Goal: Task Accomplishment & Management: Complete application form

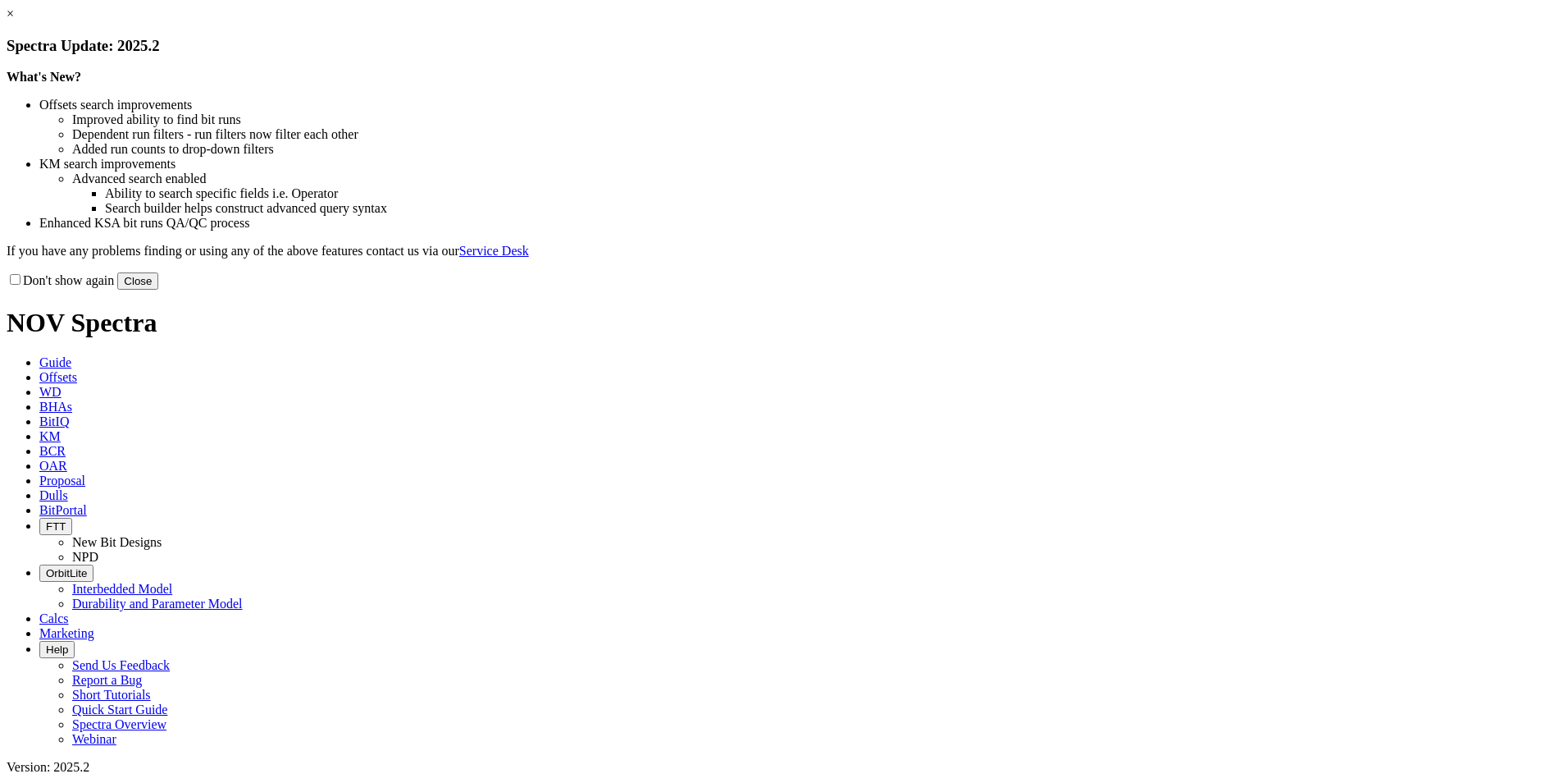
click at [159, 289] on button "Close" at bounding box center [138, 281] width 41 height 17
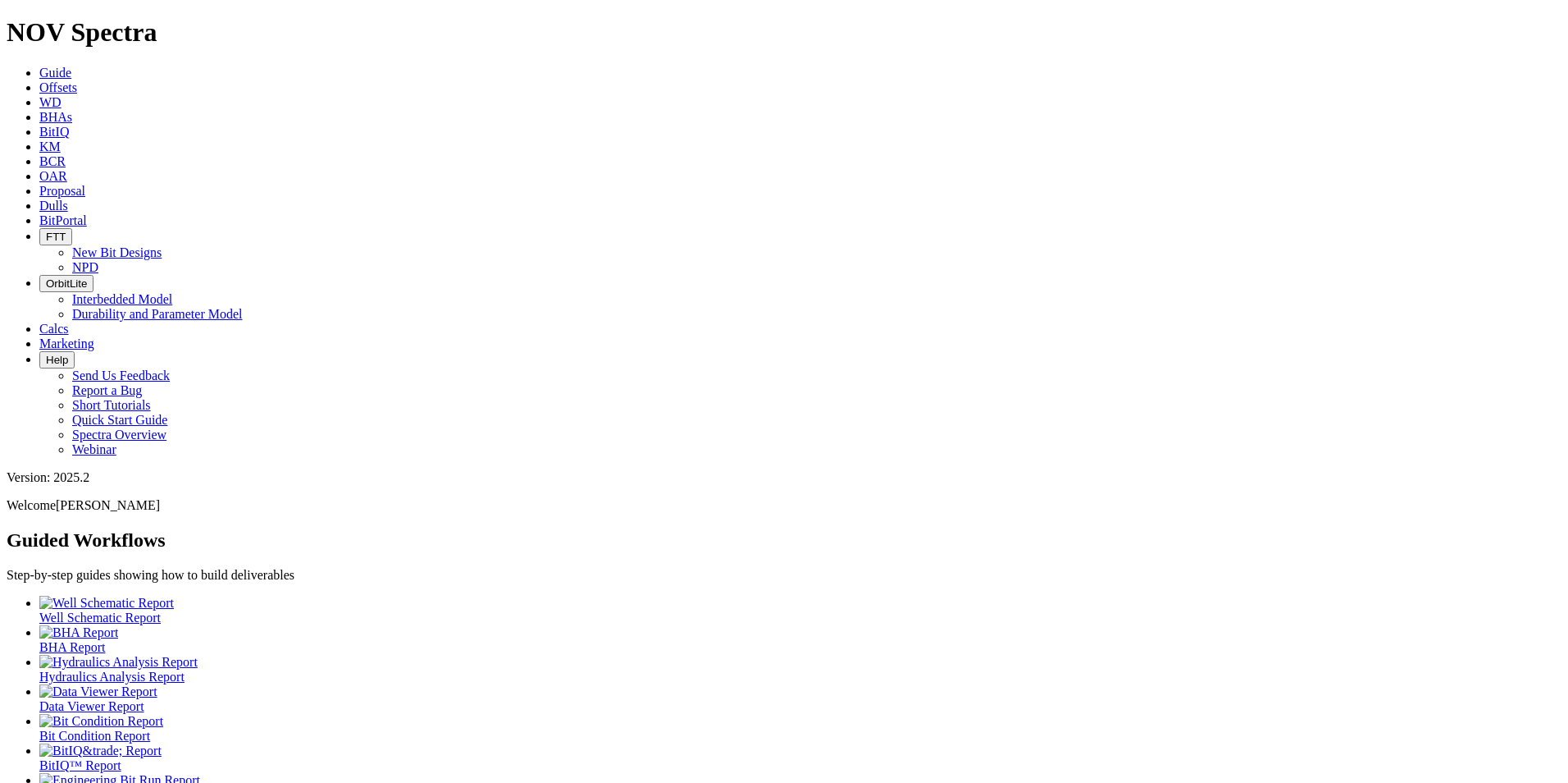
click at [85, 184] on span "Proposal" at bounding box center [62, 191] width 46 height 14
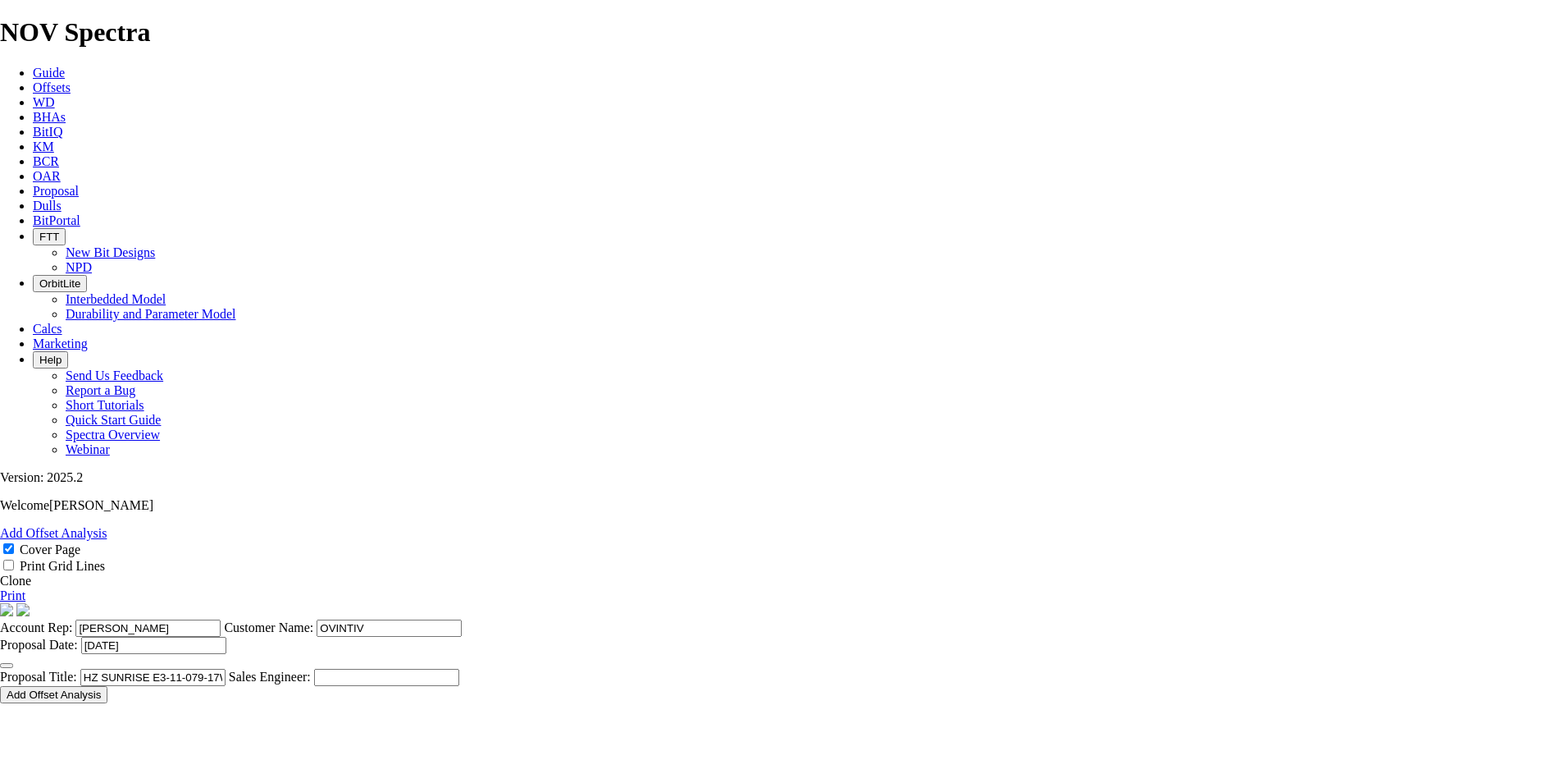
select select "field"
select select "location"
select select "province"
click at [0, 574] on span at bounding box center [0, 580] width 0 height 14
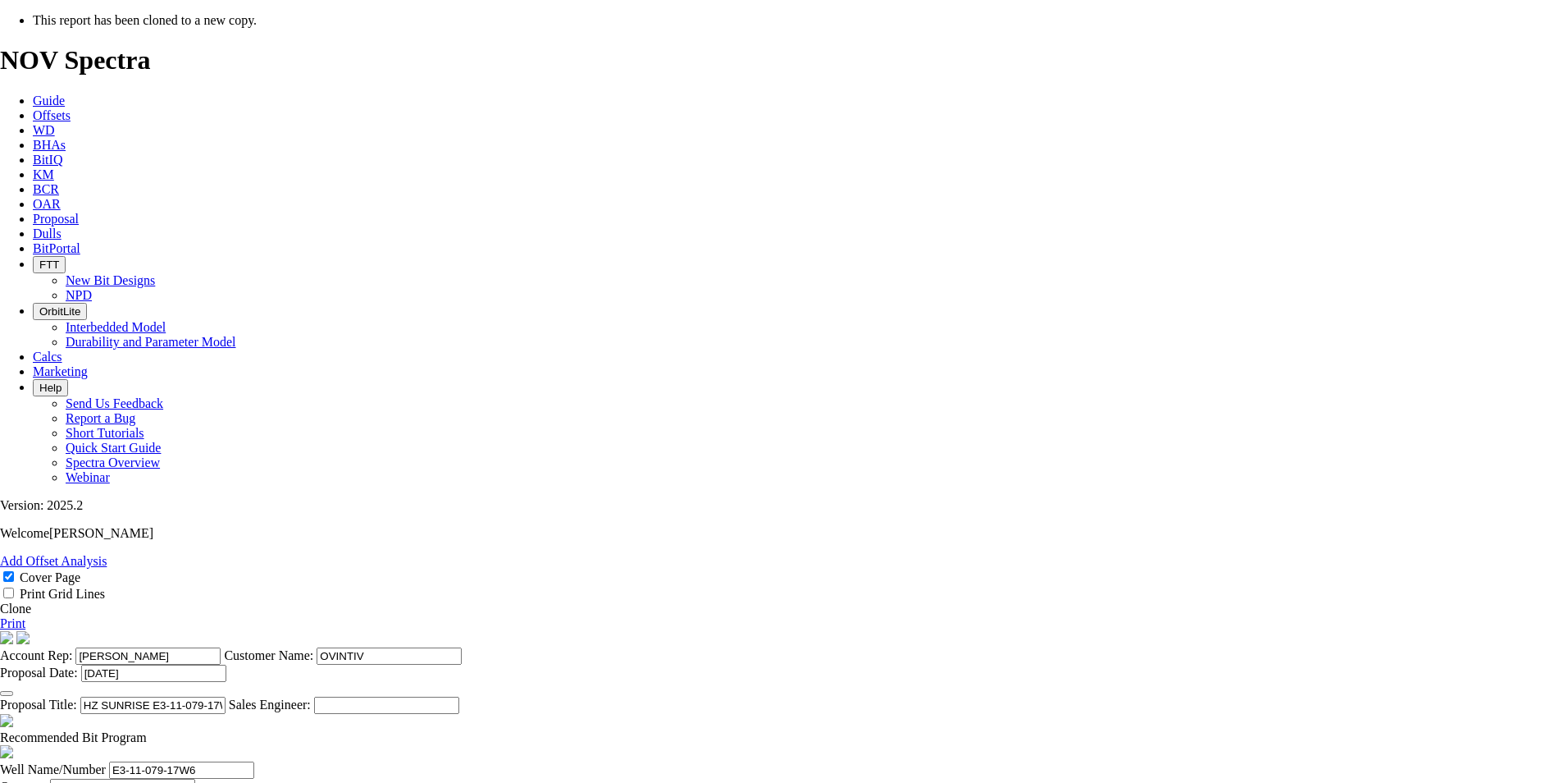
select select "field"
select select "location"
select select "province"
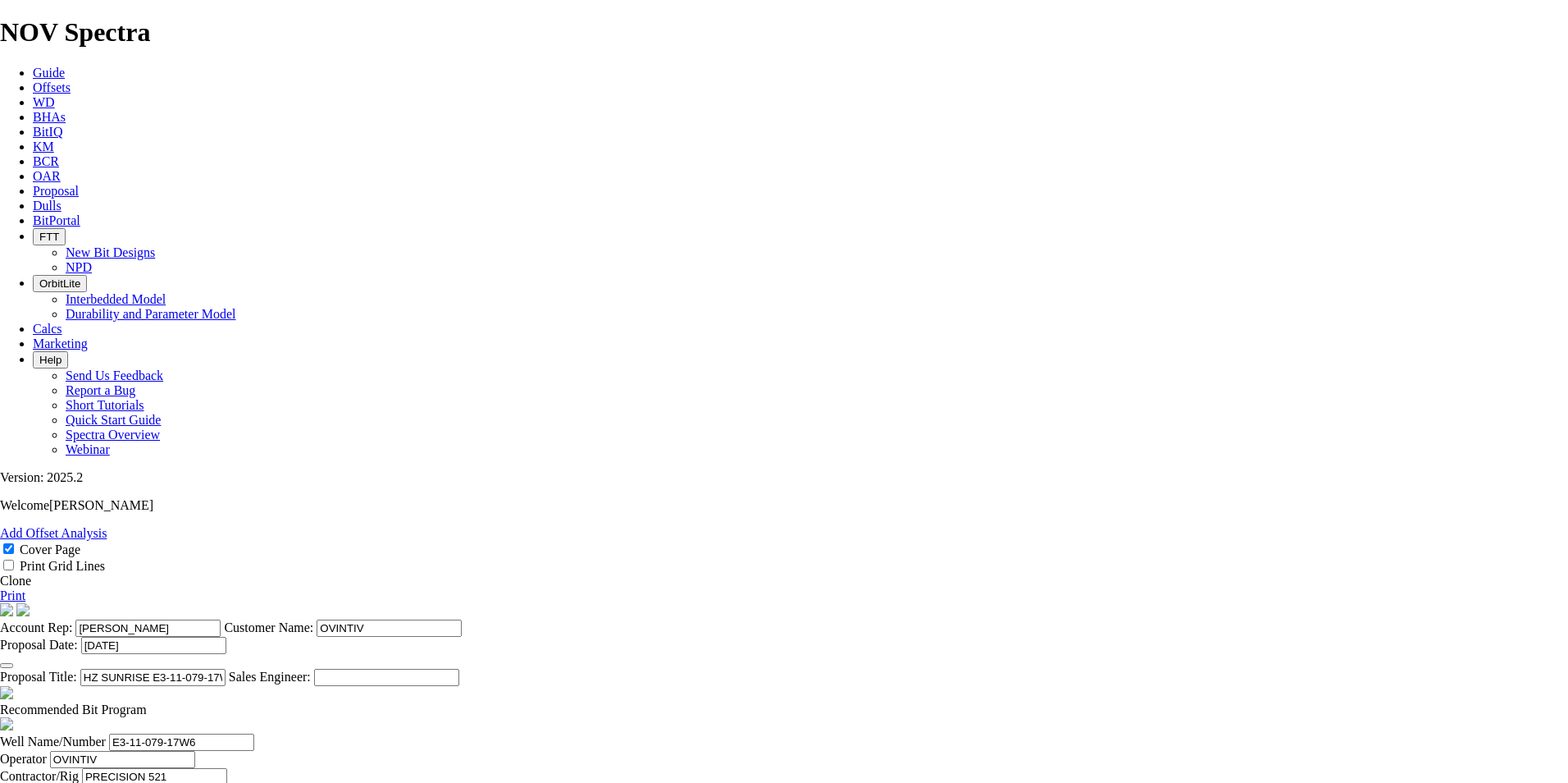
click at [13, 663] on button "button" at bounding box center [7, 665] width 13 height 5
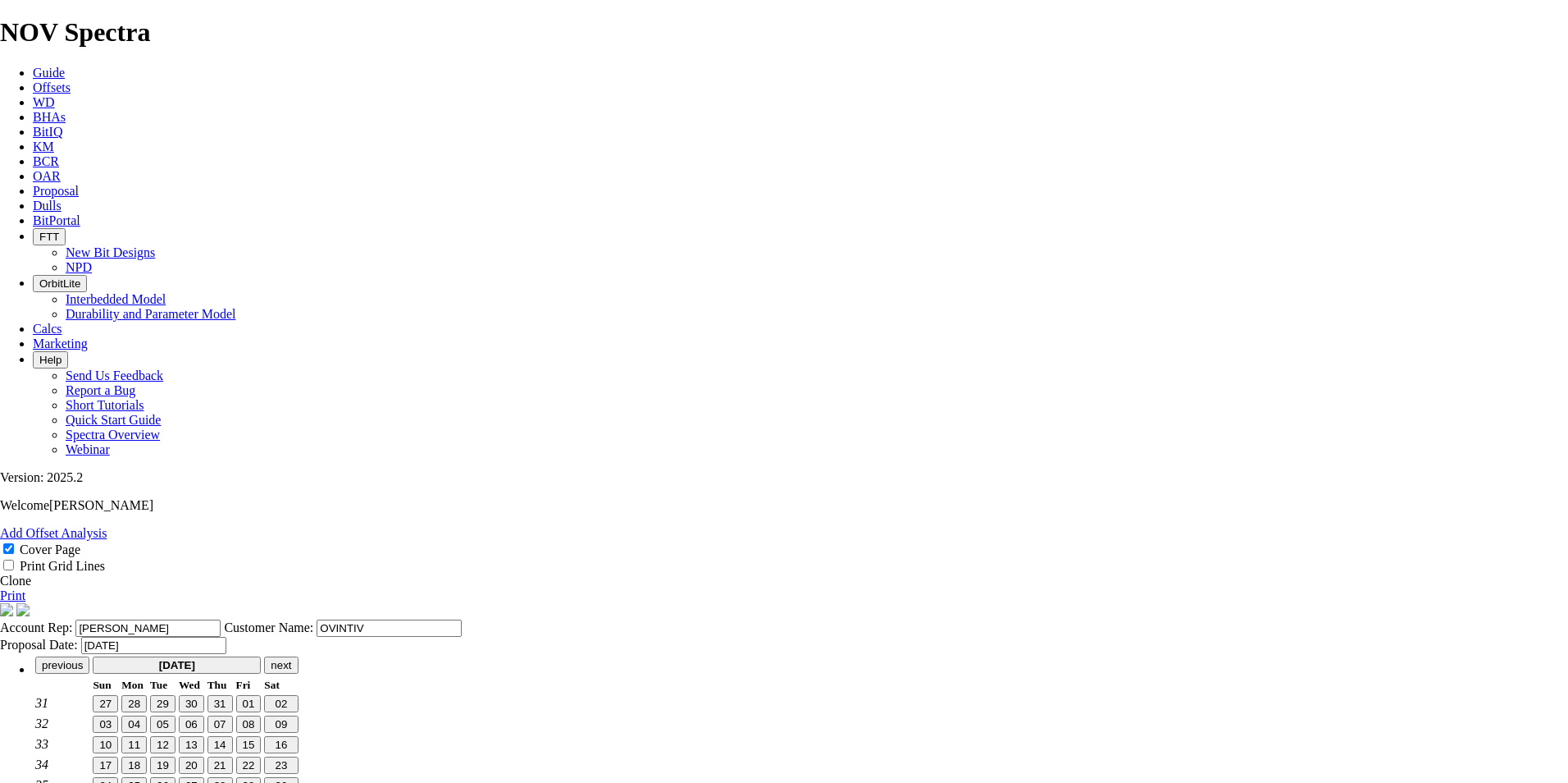
type input "[DATE]"
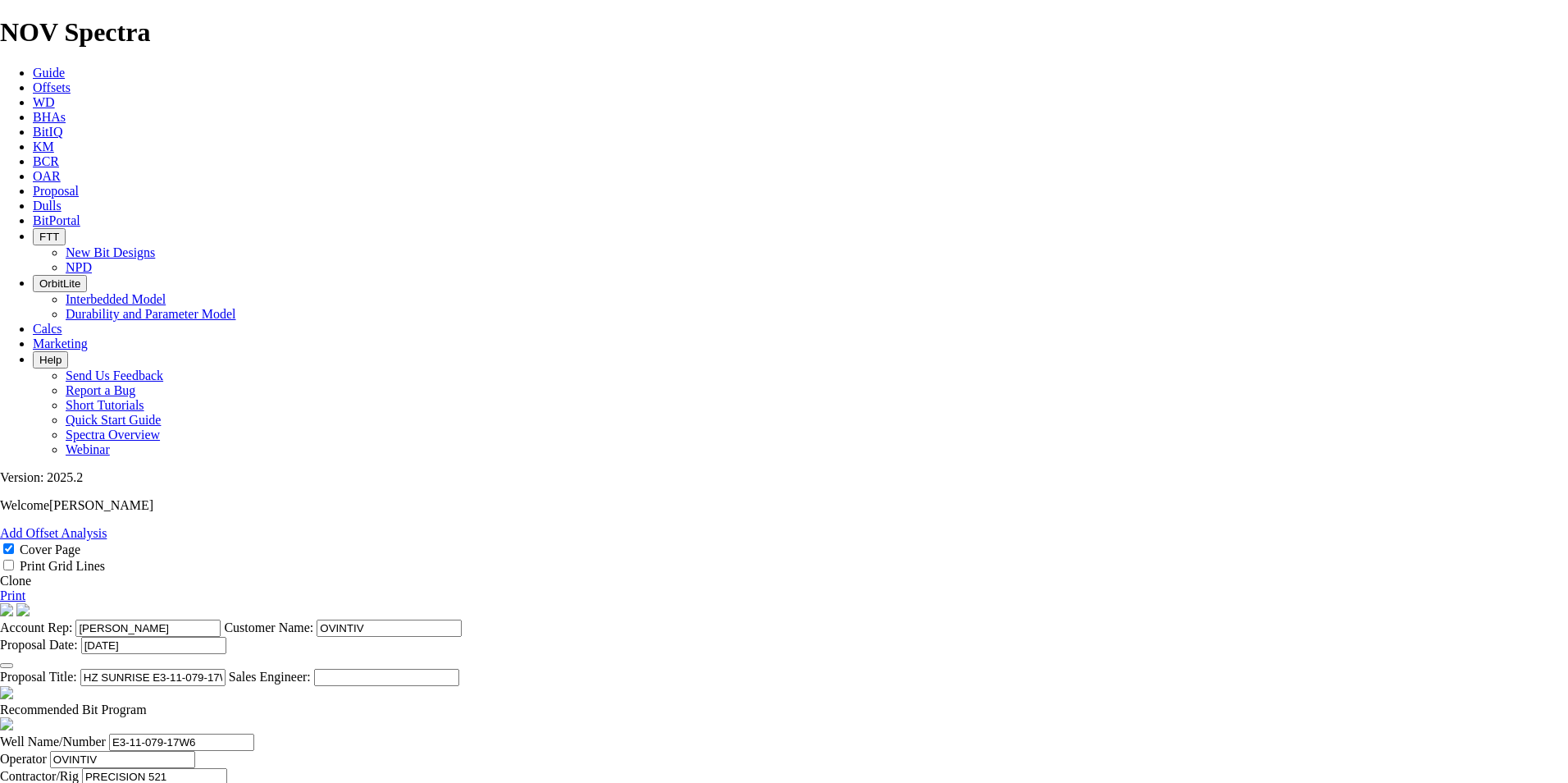
click at [225, 668] on input "HZ SUNRISE E3-11-079-17W6 ([PERSON_NAME] D1)" at bounding box center [153, 677] width 145 height 17
click at [225, 668] on input "HZ SUNRISE F3-11-079-17W6 ([PERSON_NAME] D1)" at bounding box center [153, 677] width 145 height 17
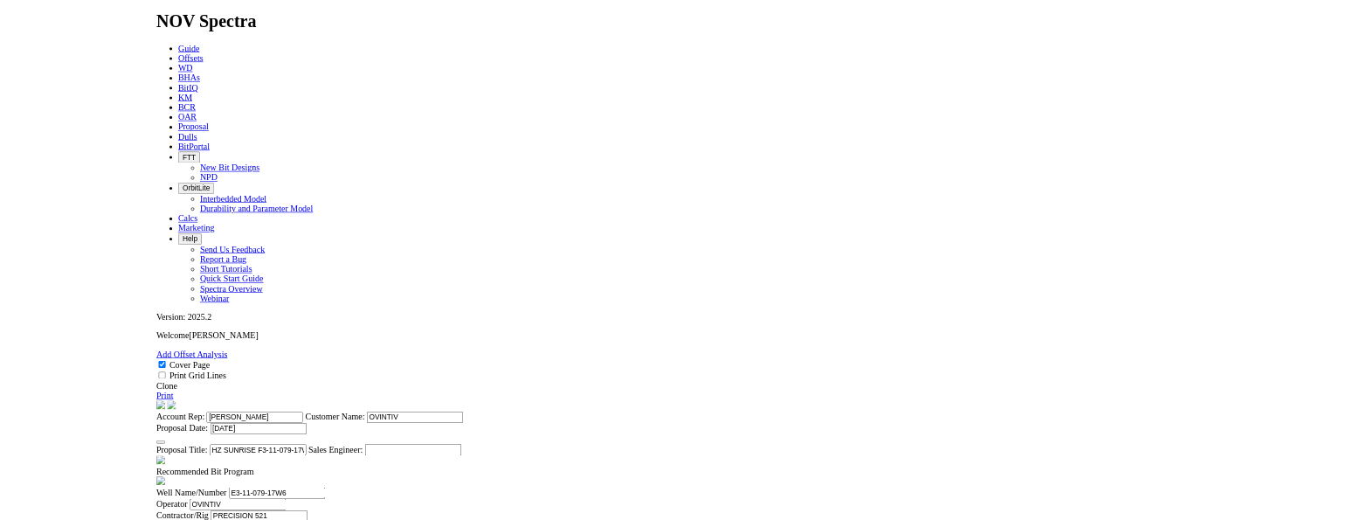
scroll to position [437, 0]
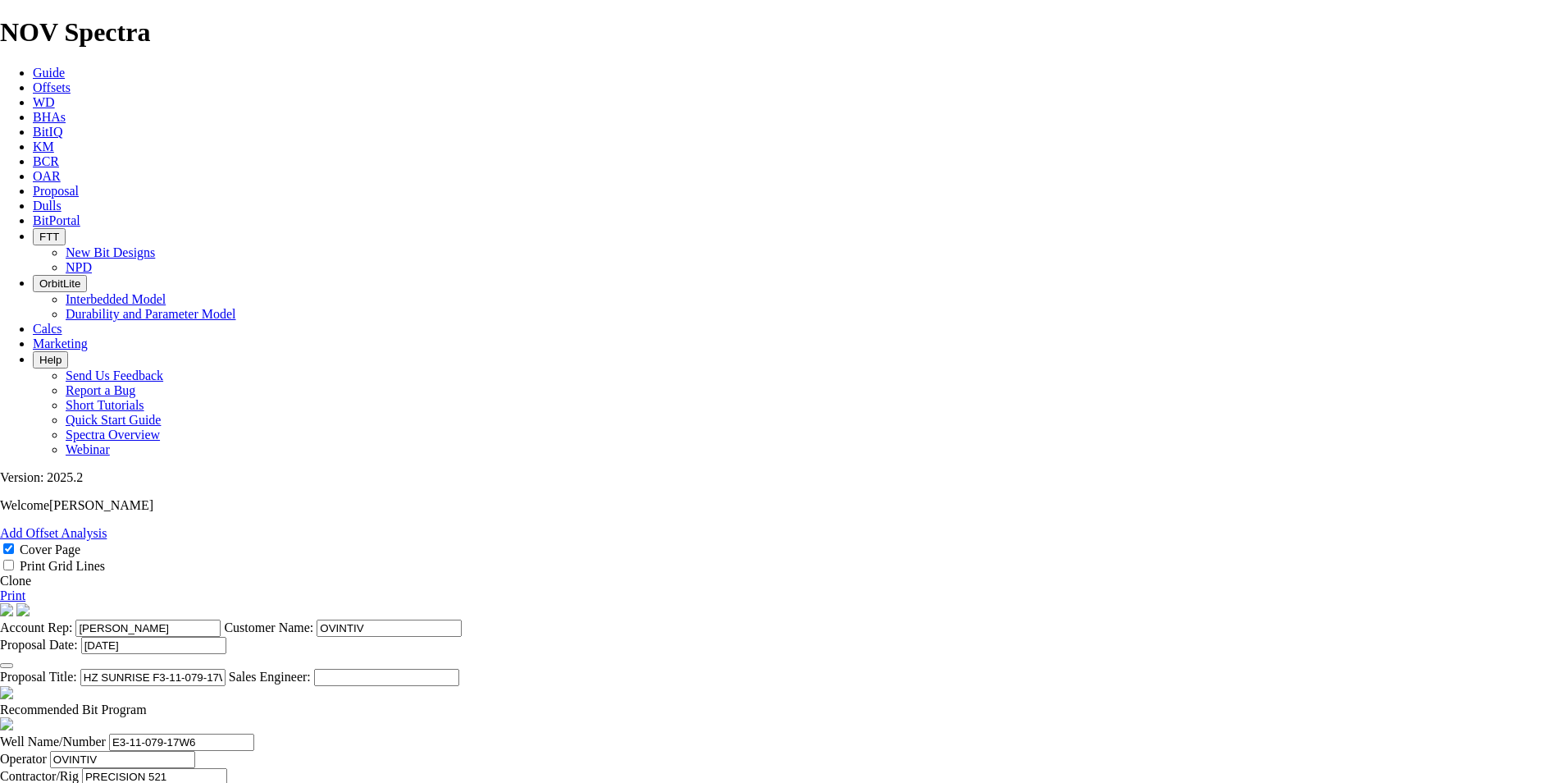
type input "HZ SUNRISE F3-11-079-17W6 ([PERSON_NAME] B1)"
click at [146, 702] on span at bounding box center [146, 709] width 0 height 14
checkbox input "false"
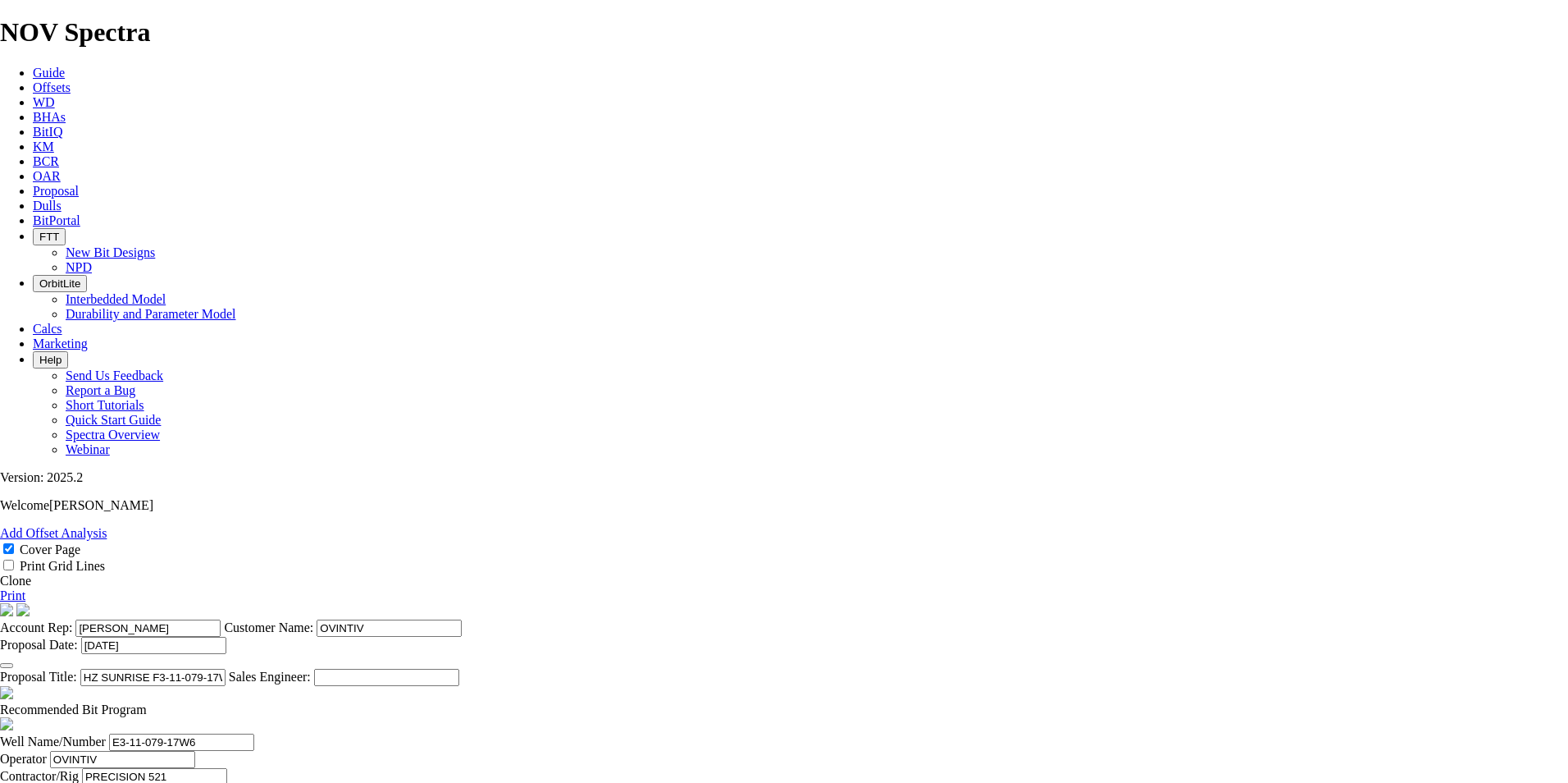
drag, startPoint x: 393, startPoint y: 446, endPoint x: 383, endPoint y: 451, distance: 11.2
click at [254, 733] on input "E3-11-079-17W6" at bounding box center [181, 742] width 145 height 17
type input "F3-11-079-17W6"
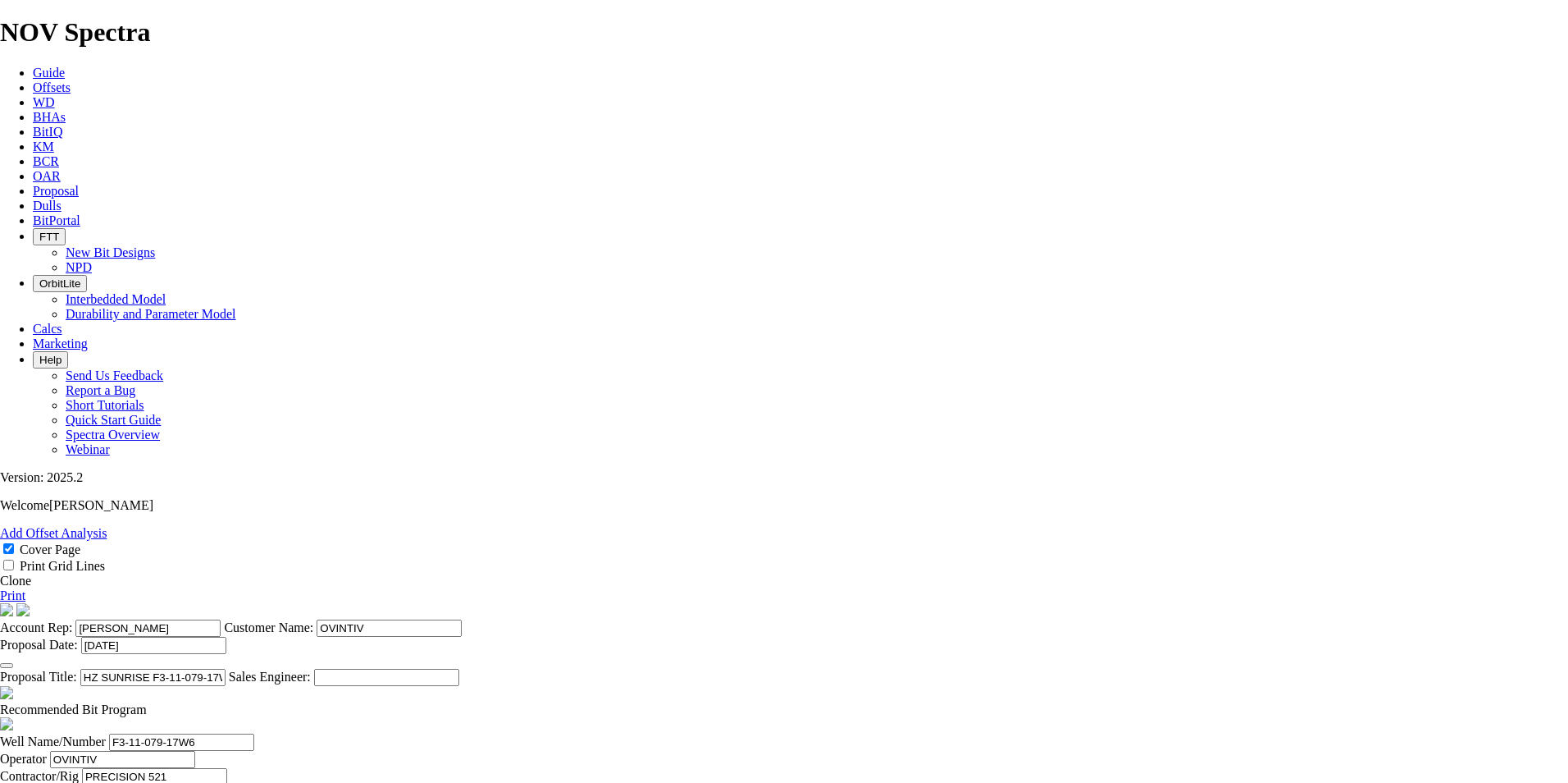
type input "[DATE]"
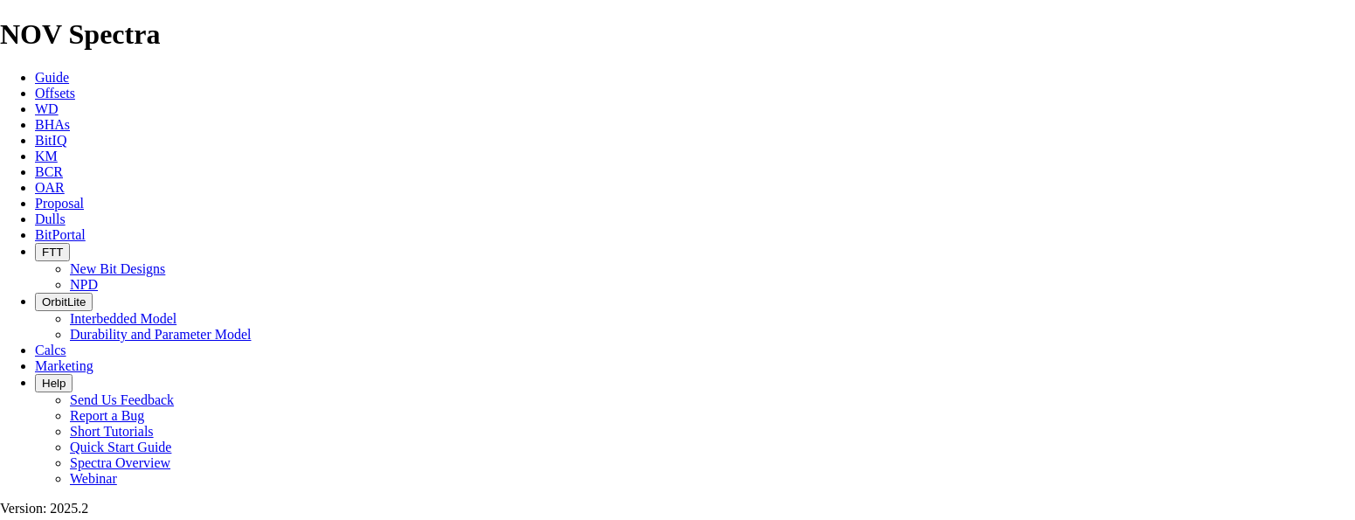
type input "BH:13-10-79-17W6"
drag, startPoint x: 584, startPoint y: 286, endPoint x: 534, endPoint y: 295, distance: 50.7
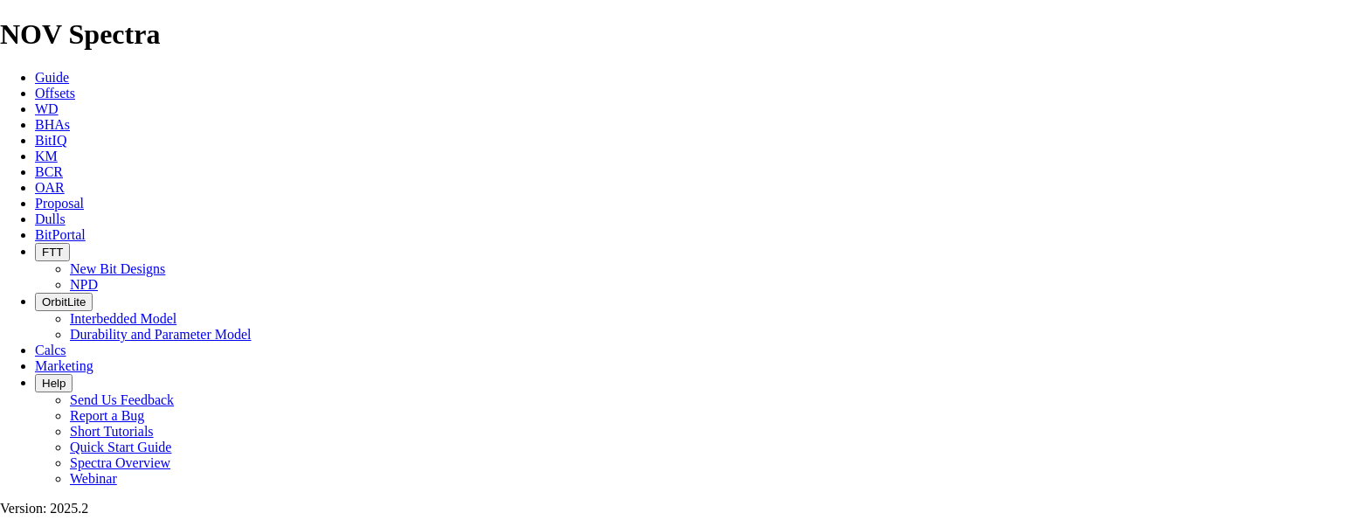
type input "2096"
type input "1646"
type input "32.92"
drag, startPoint x: 312, startPoint y: 308, endPoint x: 287, endPoint y: 308, distance: 25.3
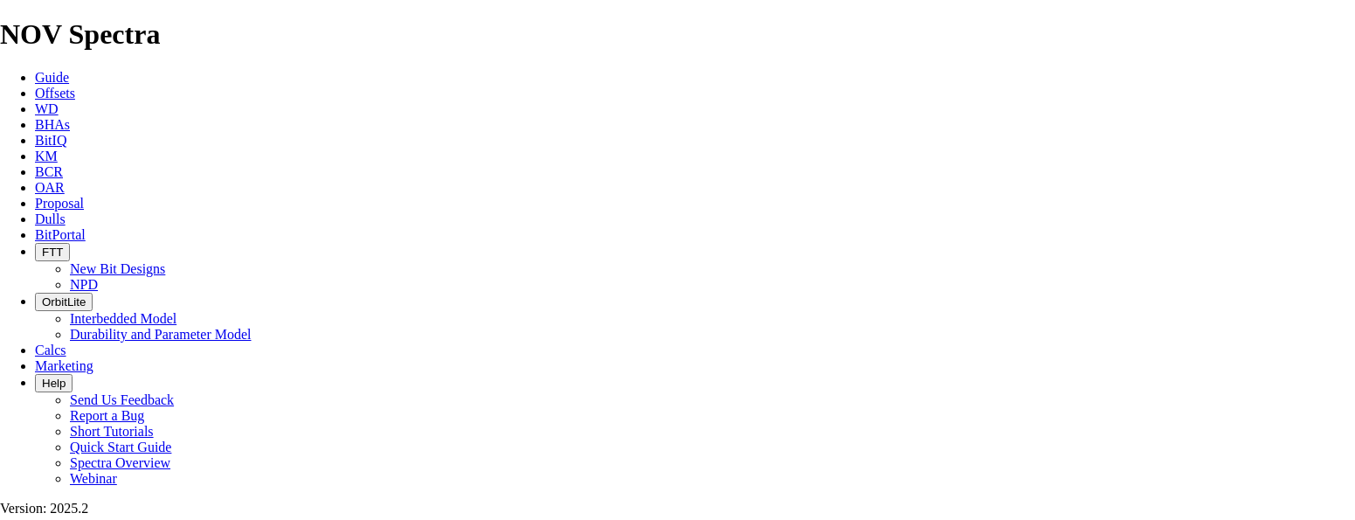
type input "KOP @ 2096m"
drag, startPoint x: 572, startPoint y: 332, endPoint x: 552, endPoint y: 335, distance: 20.3
type input "2482"
type input "386"
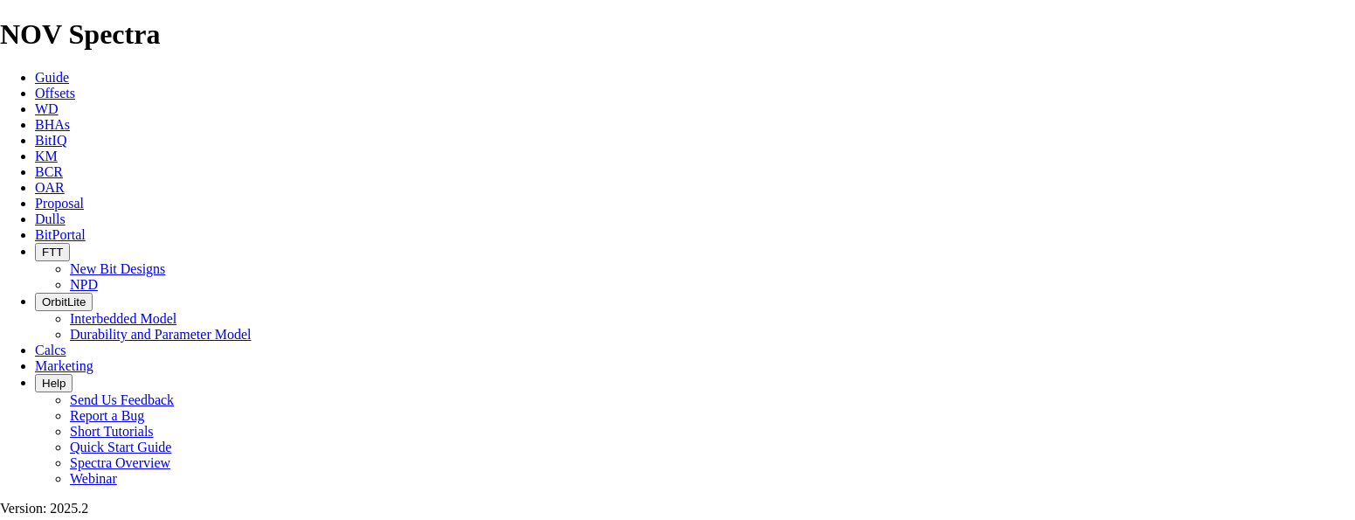
type input "25.733"
type input "15"
drag, startPoint x: 575, startPoint y: 377, endPoint x: 539, endPoint y: 381, distance: 36.1
type input "4869"
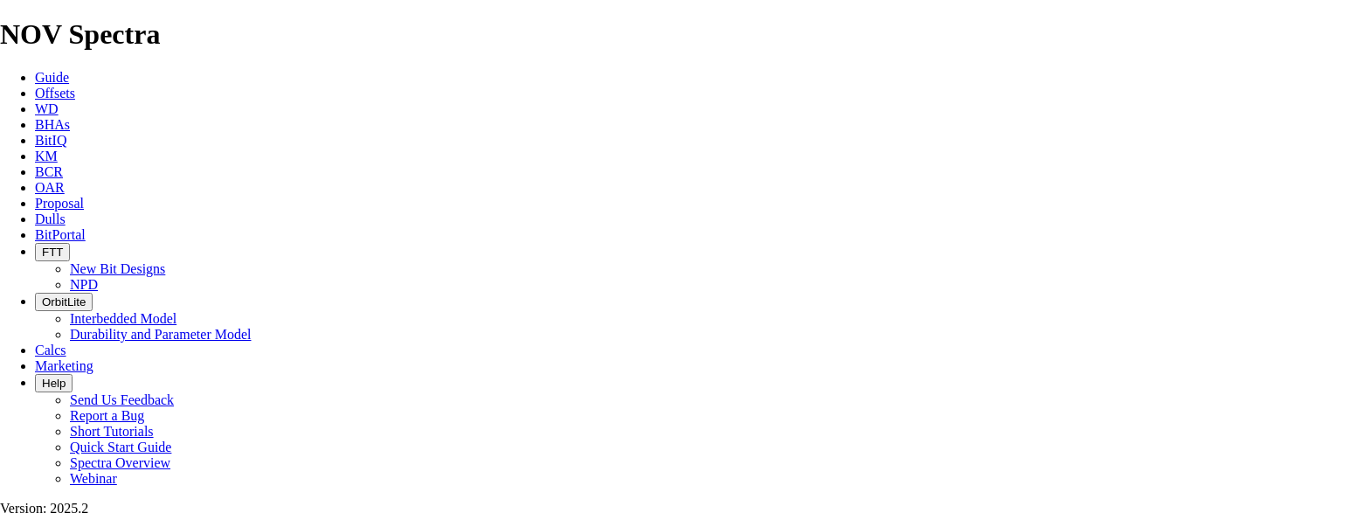
type input "2387"
type input "34.1"
